Goal: Information Seeking & Learning: Learn about a topic

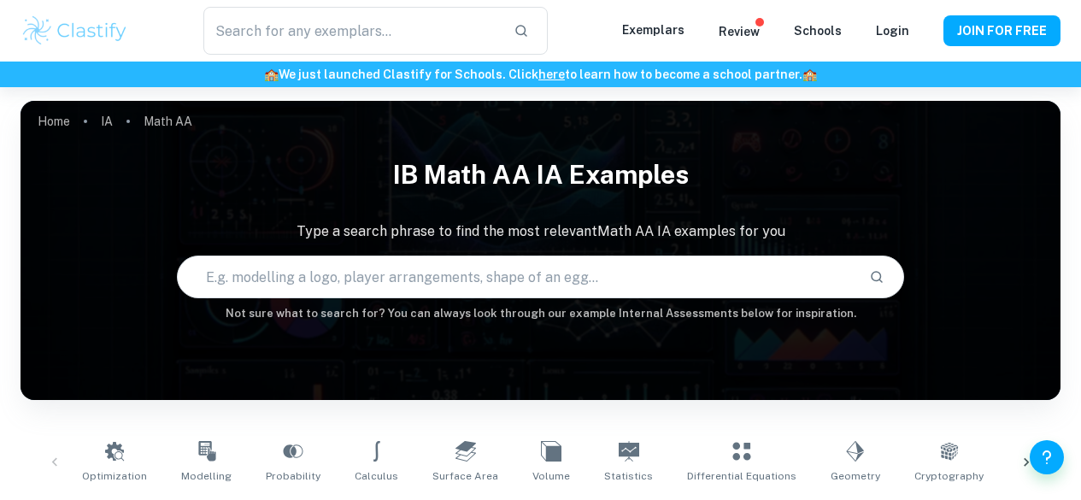
drag, startPoint x: 0, startPoint y: 0, endPoint x: 574, endPoint y: 228, distance: 617.9
click at [574, 253] on input "text" at bounding box center [517, 277] width 679 height 48
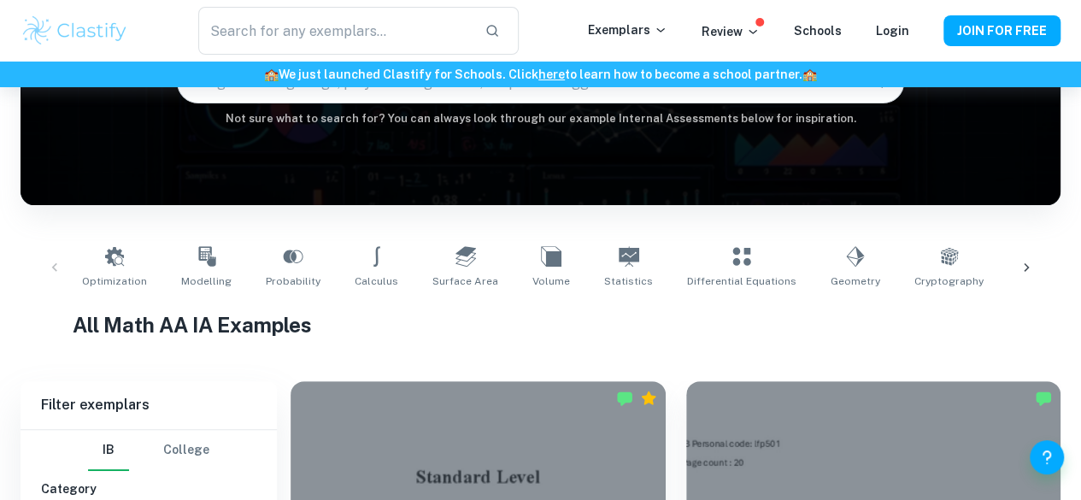
scroll to position [196, 0]
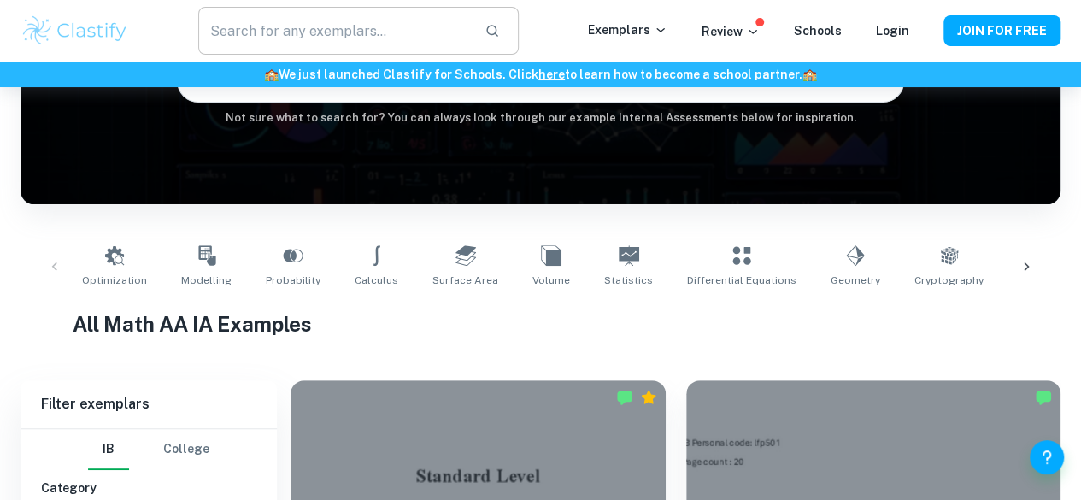
type input "bio"
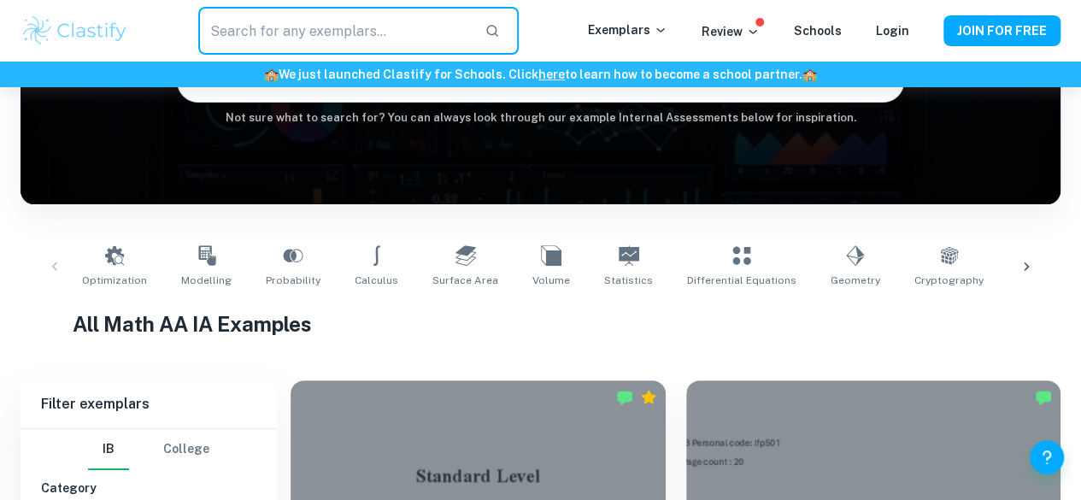
click at [293, 30] on input "text" at bounding box center [334, 31] width 273 height 48
type input "biology IA HL"
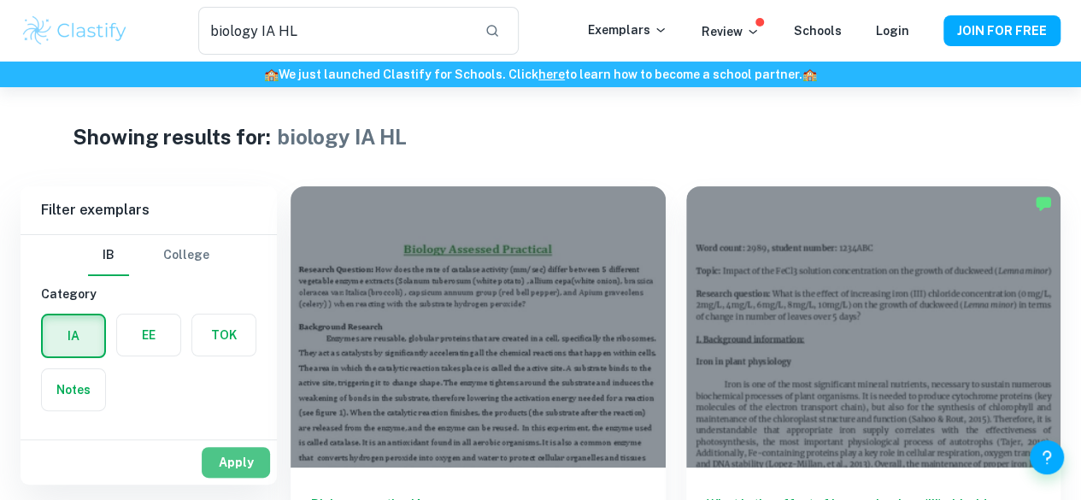
click at [243, 460] on button "Apply" at bounding box center [236, 462] width 68 height 31
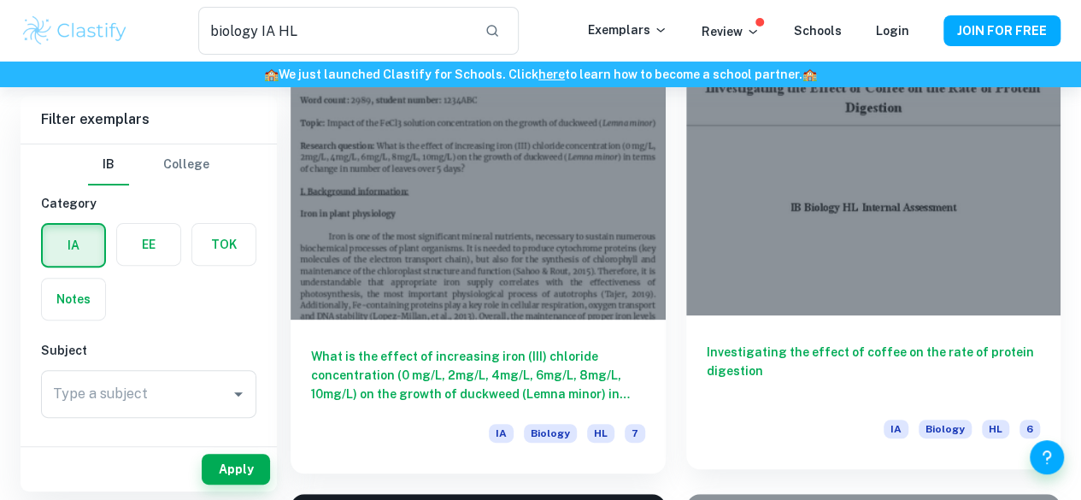
scroll to position [146, 0]
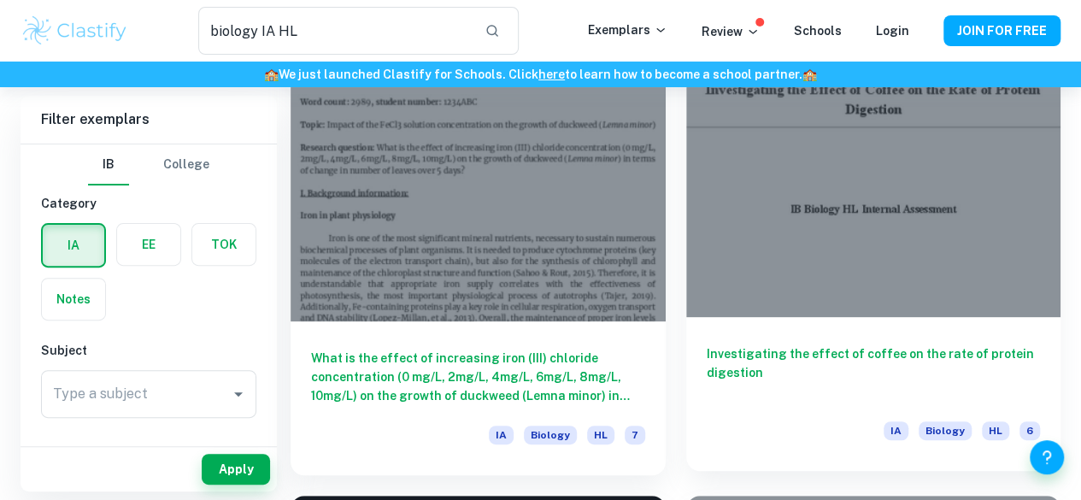
click at [686, 167] on div at bounding box center [873, 176] width 375 height 281
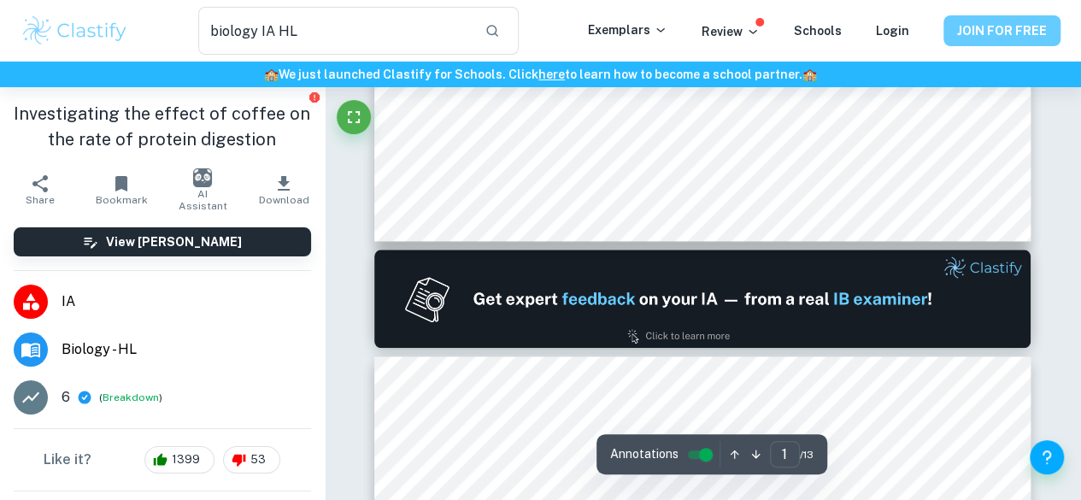
scroll to position [968, 0]
type input "2"
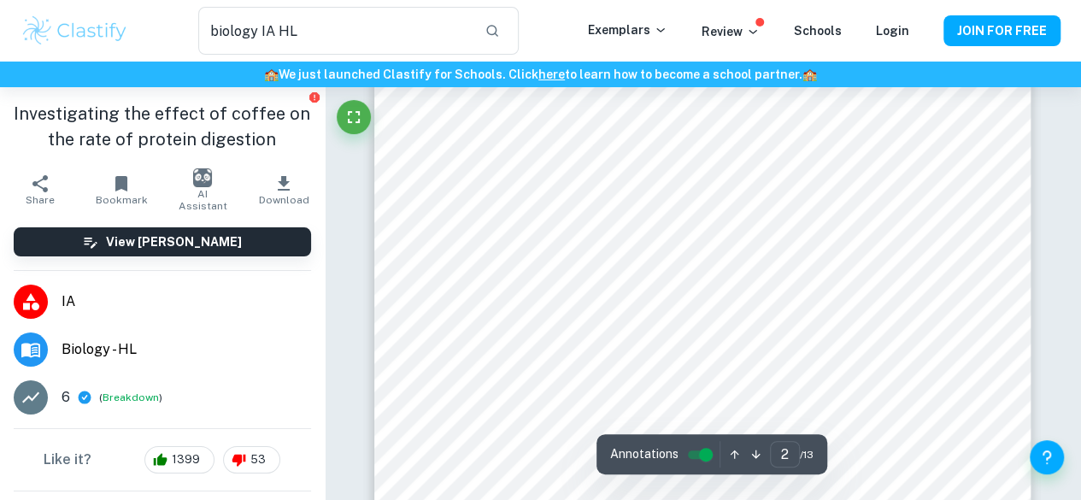
scroll to position [1211, 0]
